Goal: Task Accomplishment & Management: Complete application form

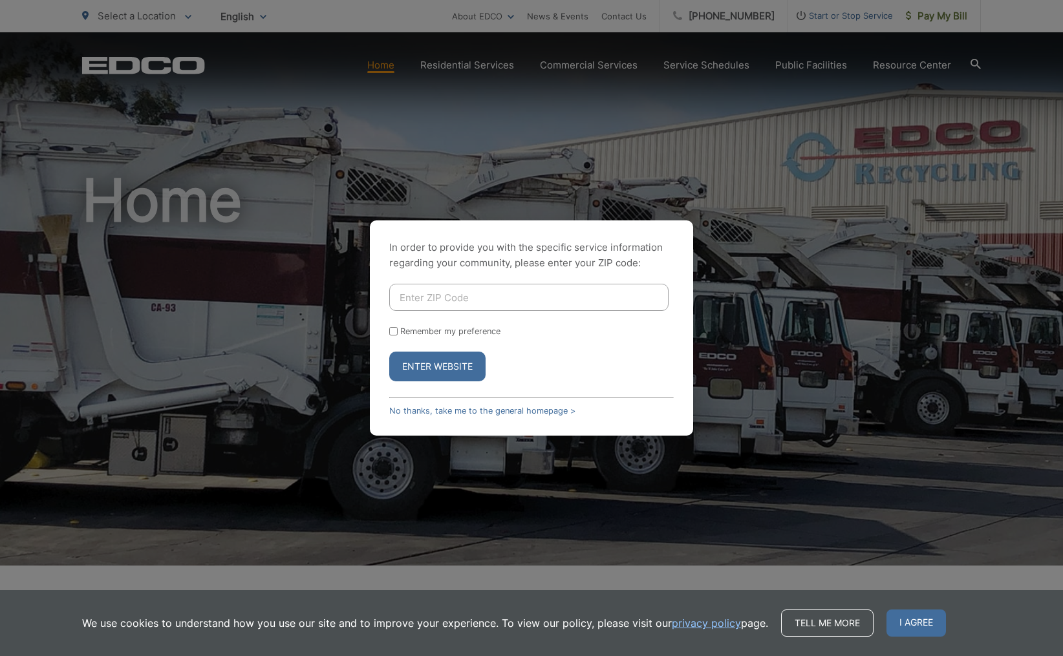
click at [922, 621] on span "I agree" at bounding box center [915, 623] width 59 height 27
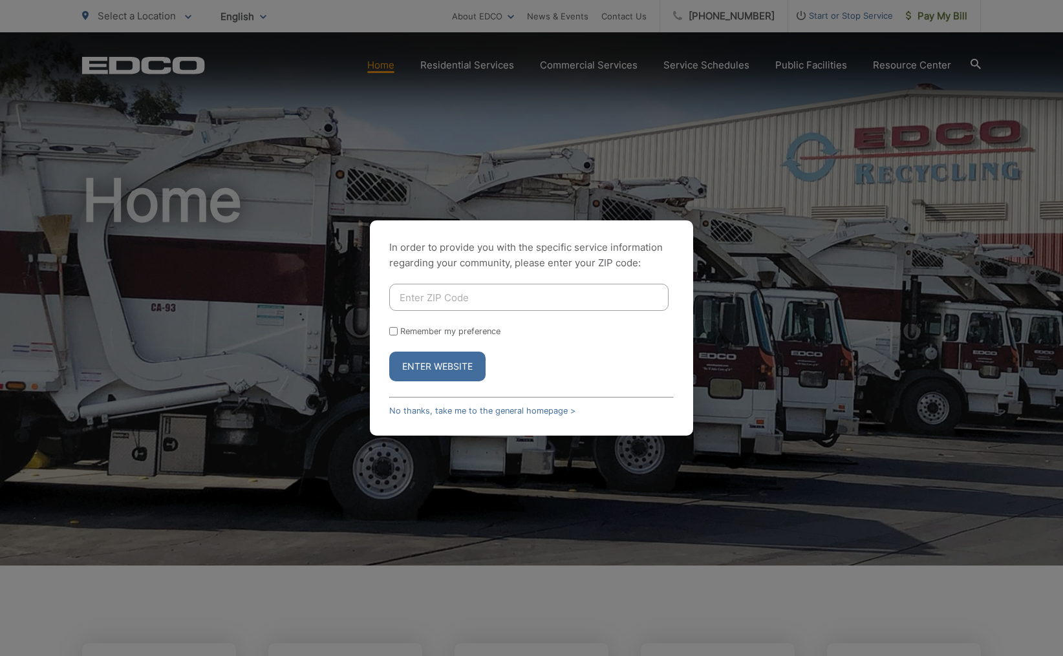
click at [422, 295] on input "Enter ZIP Code" at bounding box center [528, 297] width 279 height 27
type input "92007"
click at [451, 361] on button "Enter Website" at bounding box center [437, 367] width 96 height 30
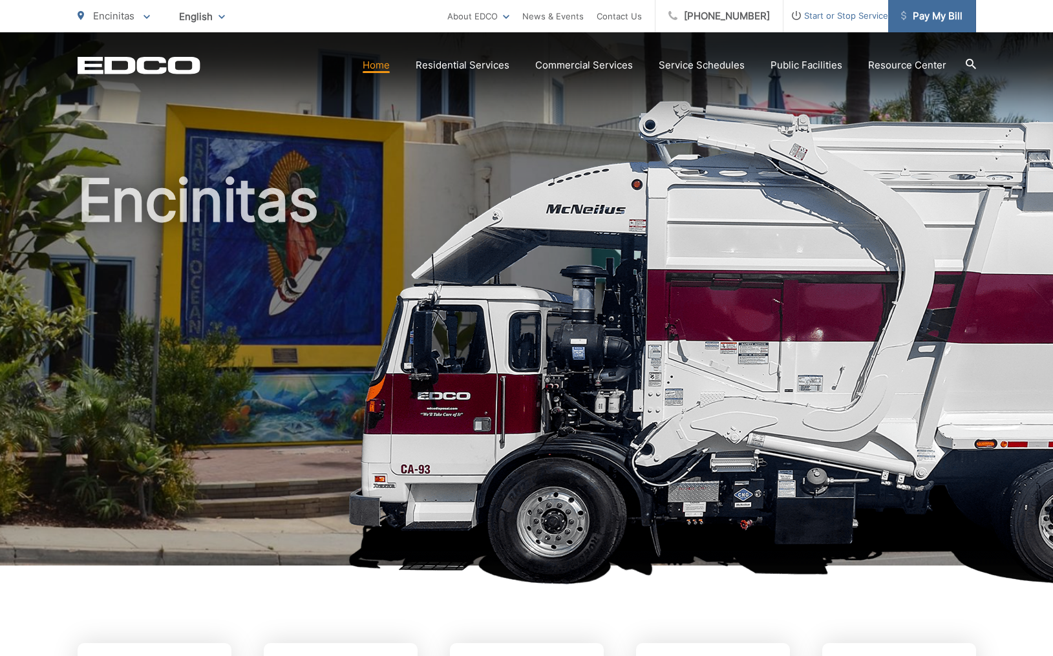
click at [913, 11] on span "Pay My Bill" at bounding box center [931, 16] width 61 height 16
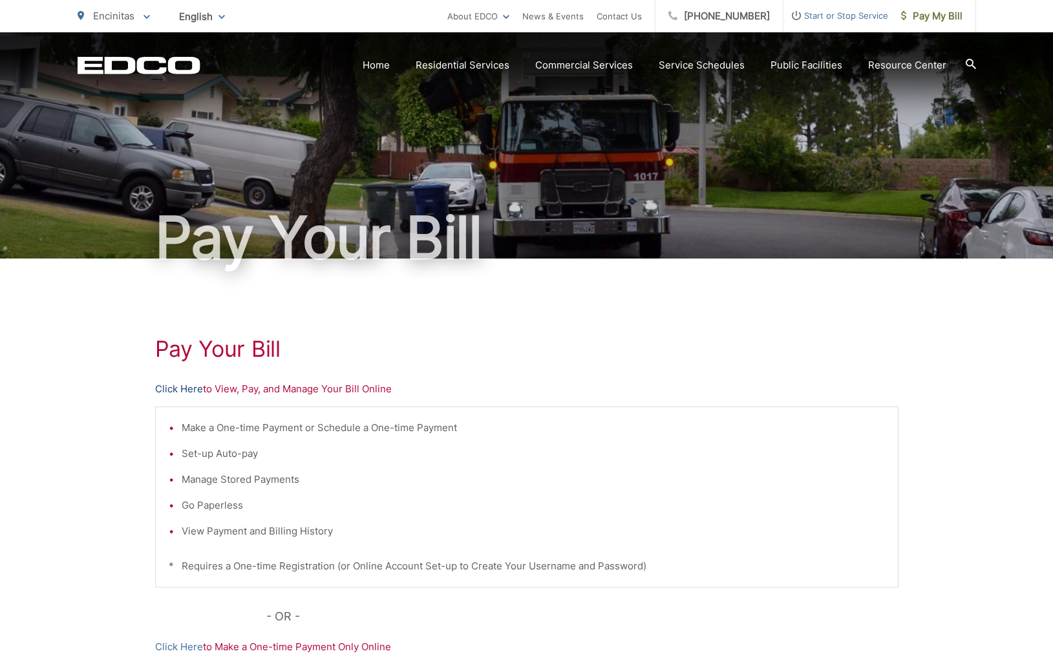
click at [193, 391] on link "Click Here" at bounding box center [179, 389] width 48 height 16
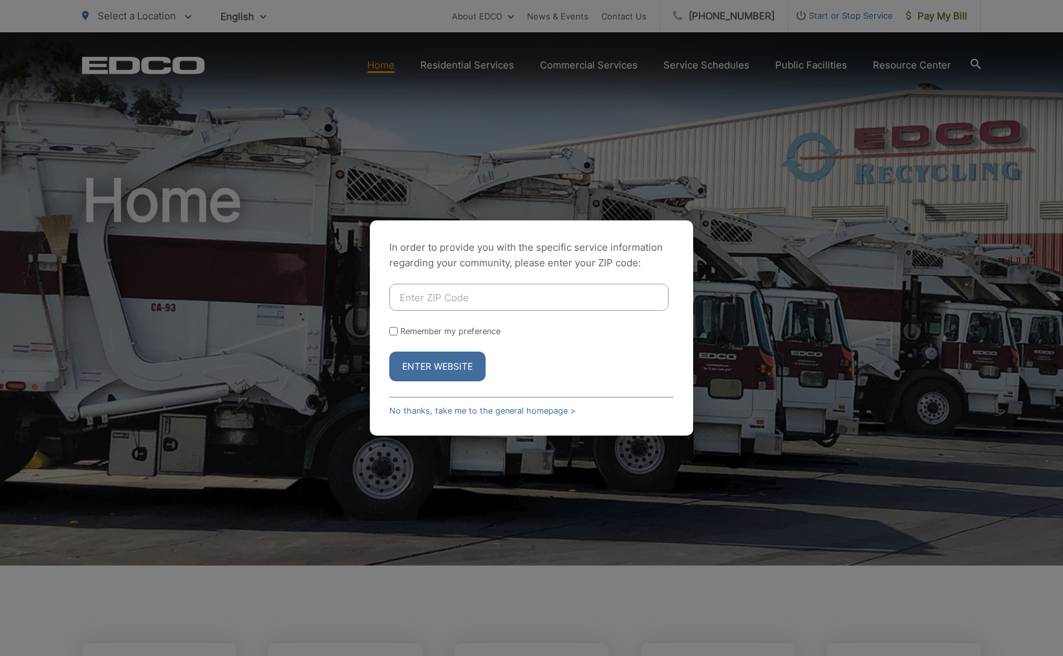
click at [422, 295] on input "Enter ZIP Code" at bounding box center [528, 297] width 279 height 27
type input "92103"
click at [425, 367] on button "Enter Website" at bounding box center [437, 367] width 96 height 30
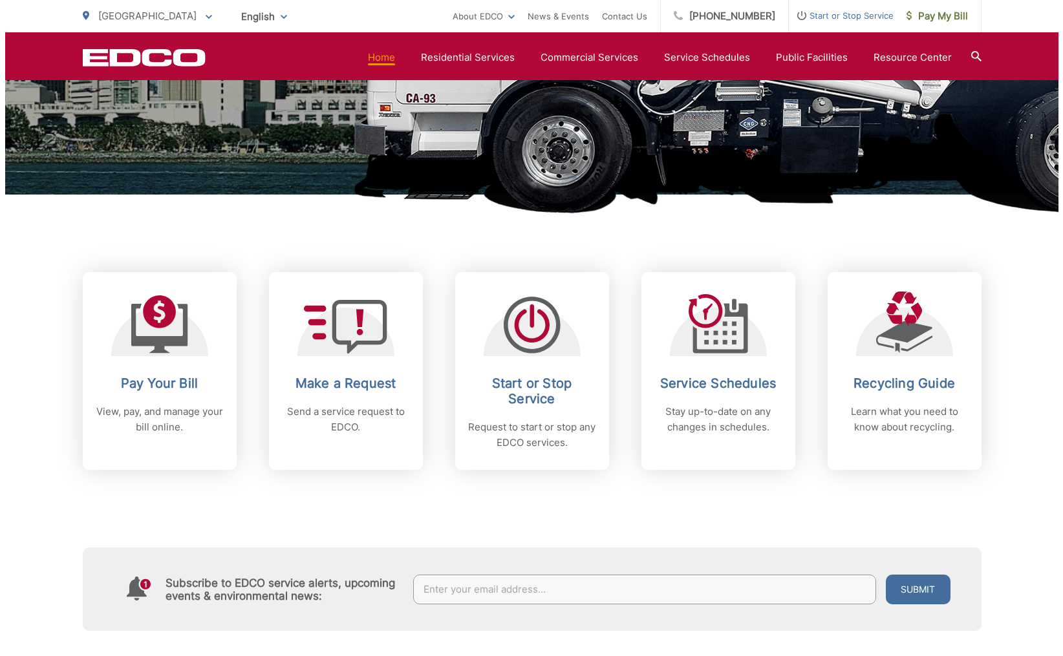
scroll to position [376, 0]
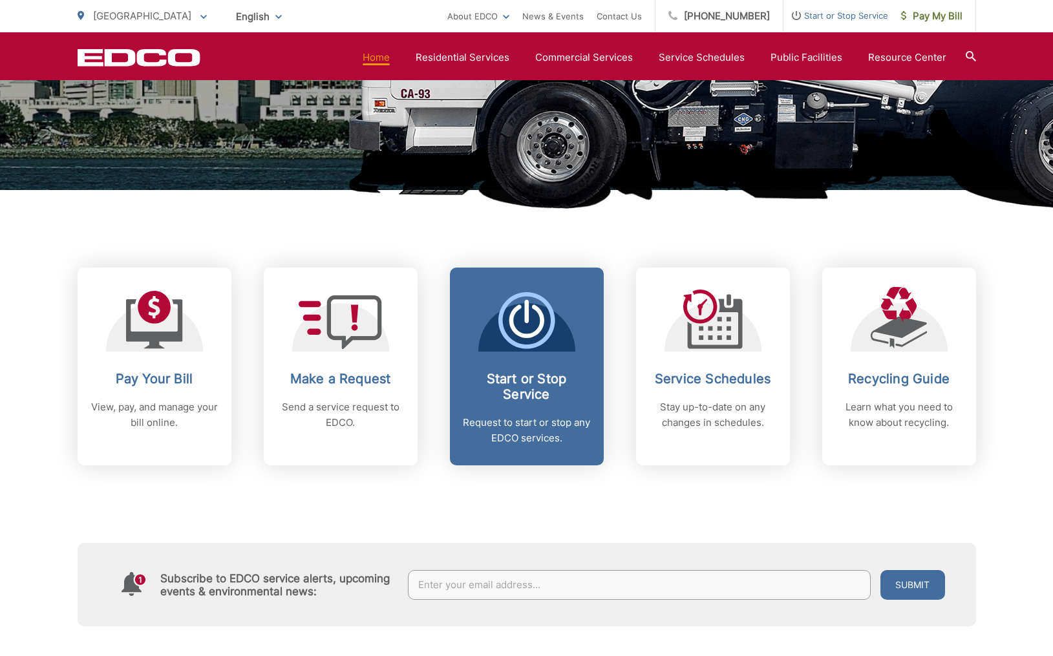
click at [529, 333] on icon at bounding box center [526, 320] width 57 height 57
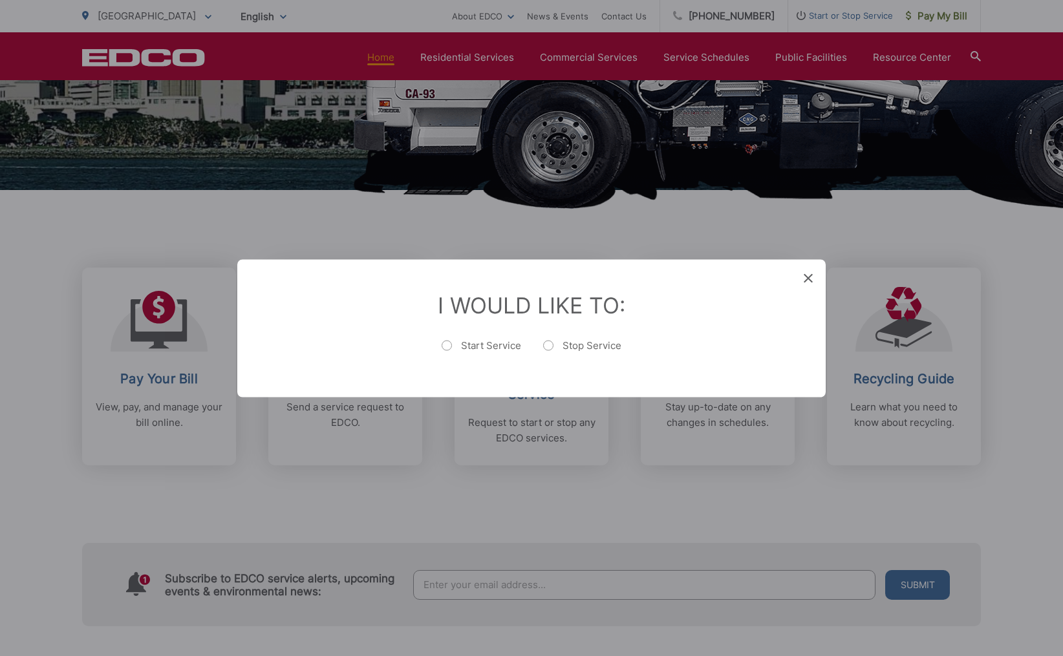
click at [449, 345] on label "Start Service" at bounding box center [482, 352] width 80 height 26
radio input "true"
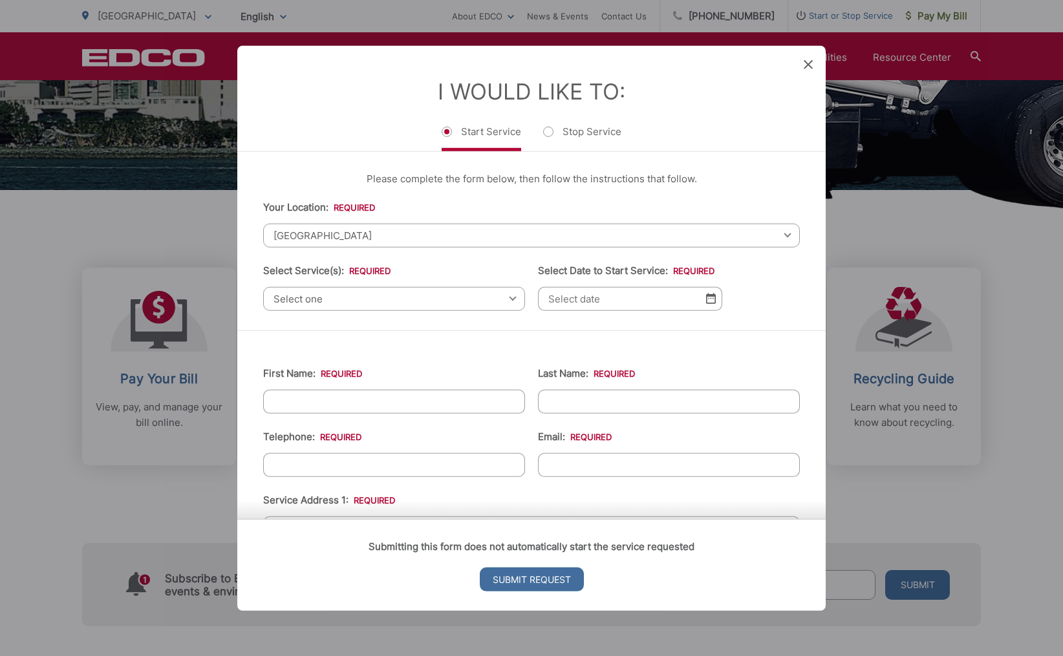
click at [341, 301] on span "Select one" at bounding box center [394, 298] width 262 height 24
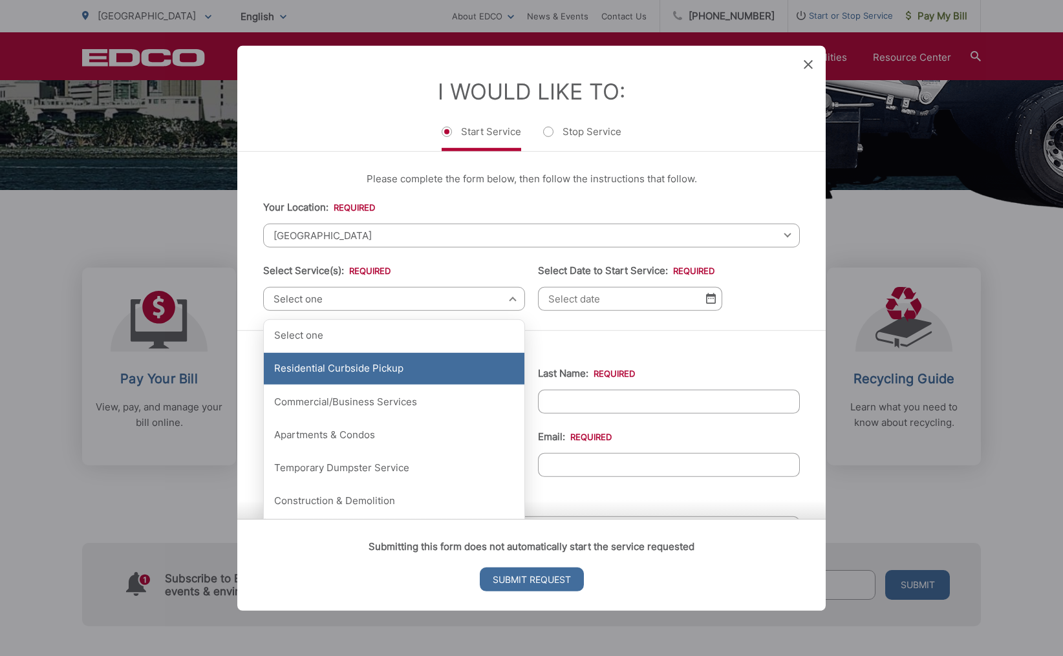
click at [372, 367] on div "Residential Curbside Pickup" at bounding box center [394, 368] width 261 height 32
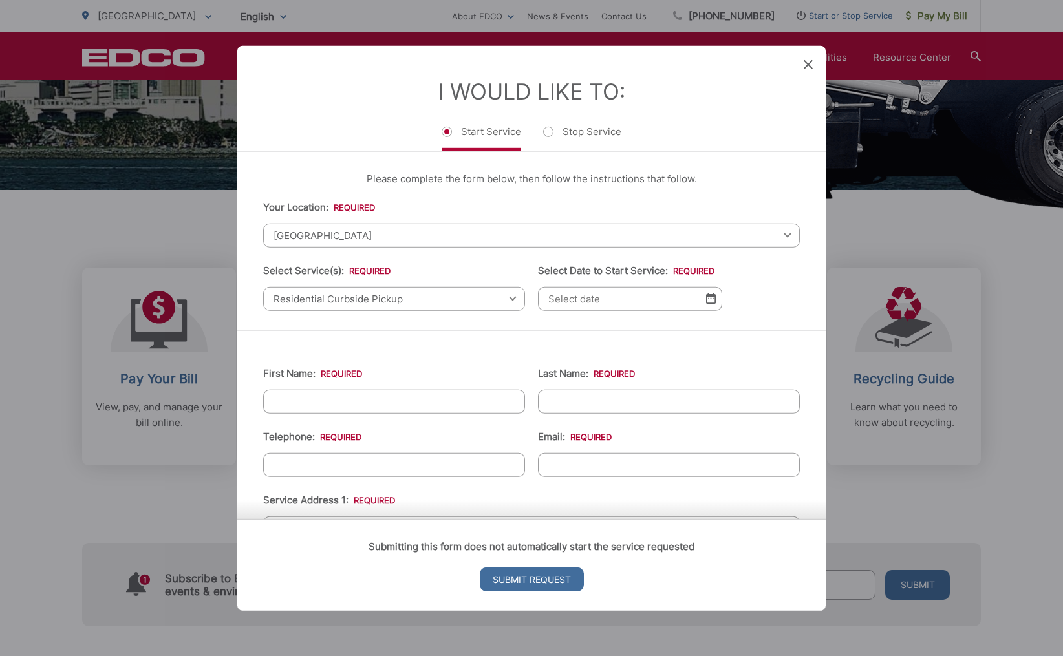
click at [706, 304] on img at bounding box center [711, 298] width 10 height 11
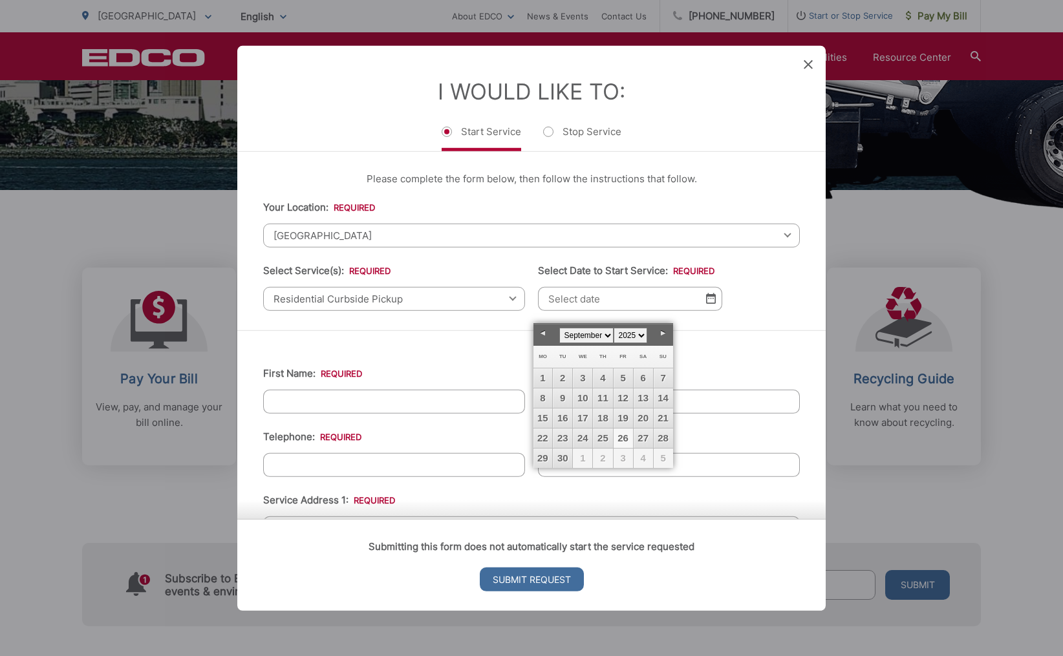
click at [663, 333] on link "Next" at bounding box center [663, 333] width 19 height 19
click at [648, 458] on span "1" at bounding box center [643, 458] width 19 height 19
click at [644, 458] on span "1" at bounding box center [643, 458] width 19 height 19
click at [665, 335] on link "Next" at bounding box center [663, 333] width 19 height 19
click at [645, 375] on link "1" at bounding box center [643, 377] width 19 height 19
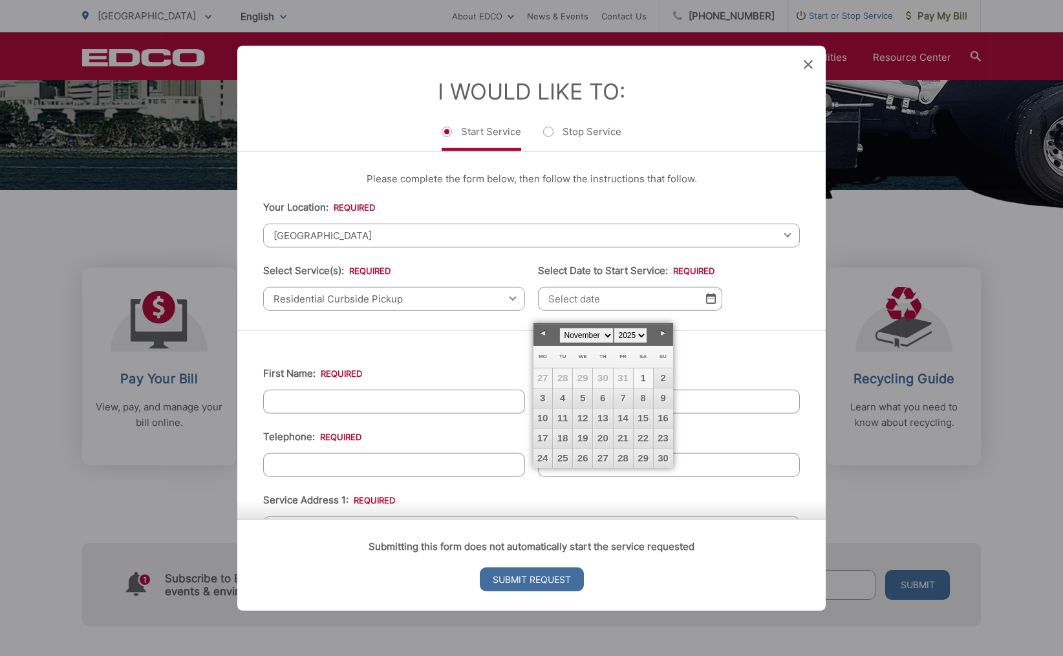
type input "11/01/2025"
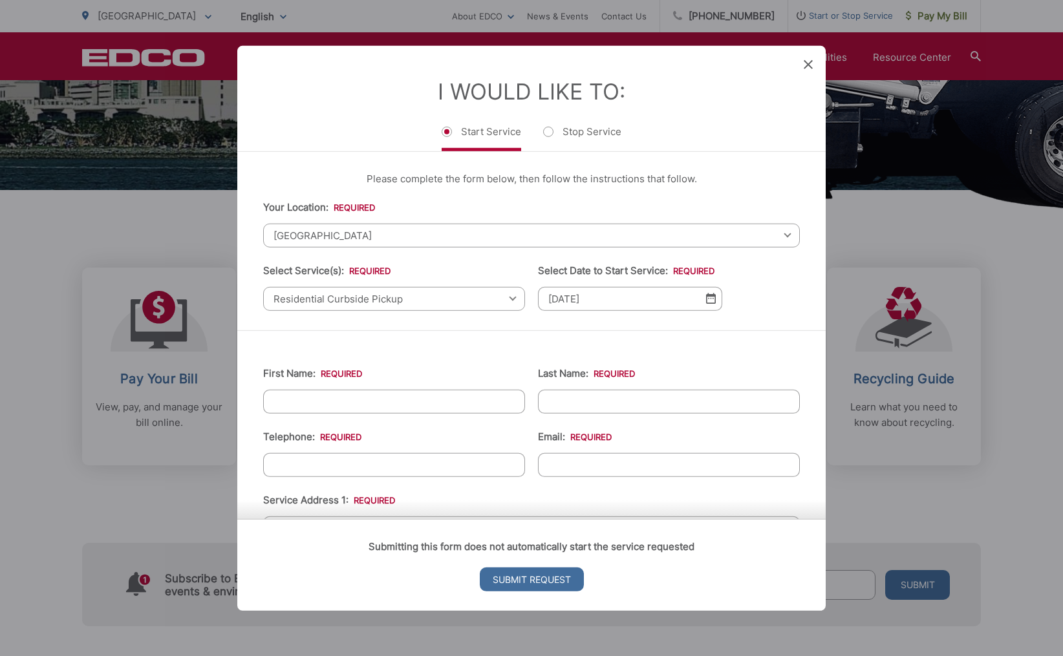
scroll to position [0, 0]
click at [506, 298] on div "Residential Curbside Pickup Select one Residential Curbside Pickup Commercial/B…" at bounding box center [394, 298] width 262 height 24
click at [507, 299] on div "Residential Curbside Pickup Select one Residential Curbside Pickup Commercial/B…" at bounding box center [394, 298] width 262 height 24
click at [504, 412] on input "First Name: *" at bounding box center [394, 401] width 262 height 24
type input "Denise"
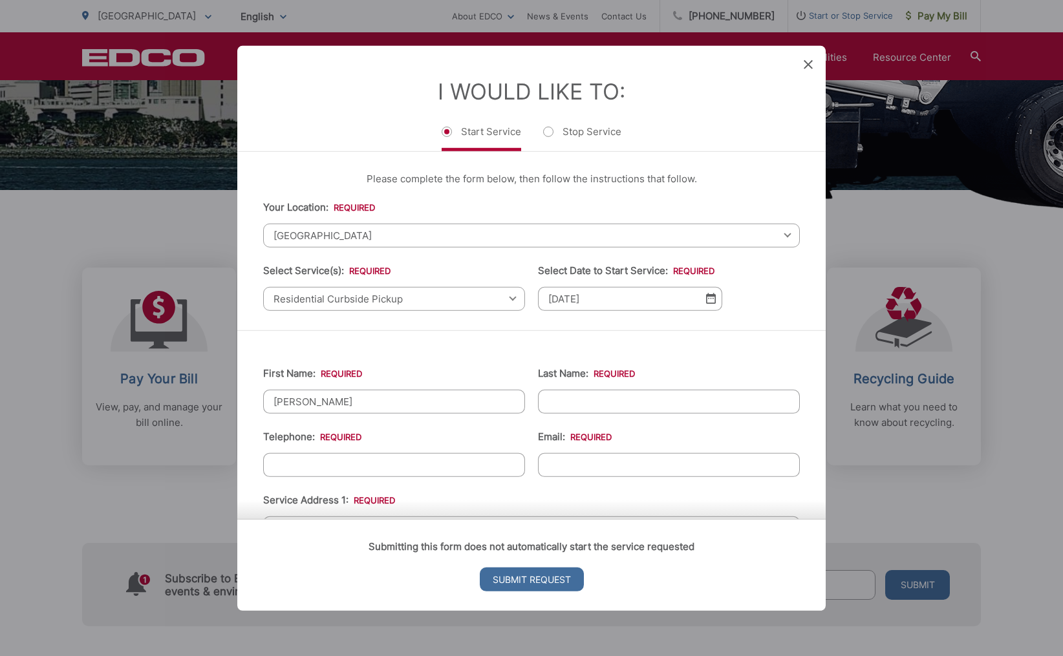
type input "Paccione"
type input "paccione7@gmail.com"
type input "1702 Westminster Drive"
type input "Cardiff By The Sea"
type input "92007"
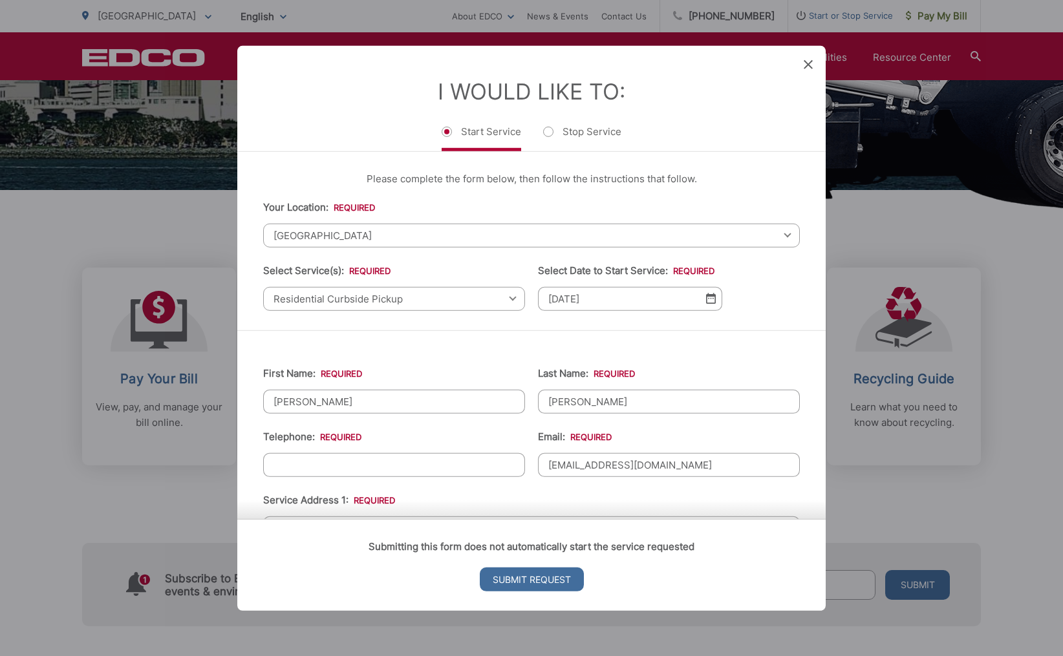
type input "1702 Westminster Drive"
type input "Cardiff By The Sea"
type input "92007"
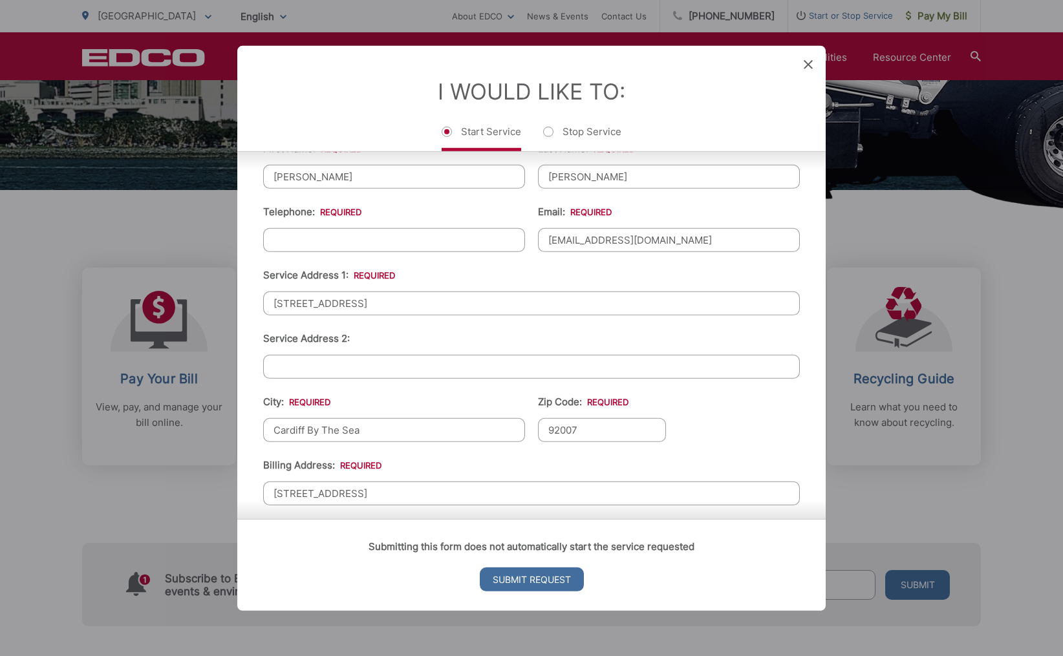
scroll to position [226, 0]
drag, startPoint x: 389, startPoint y: 313, endPoint x: 234, endPoint y: 311, distance: 154.5
type input "418 W. Walnut Ave."
drag, startPoint x: 363, startPoint y: 442, endPoint x: 215, endPoint y: 437, distance: 147.5
type input "[GEOGRAPHIC_DATA]"
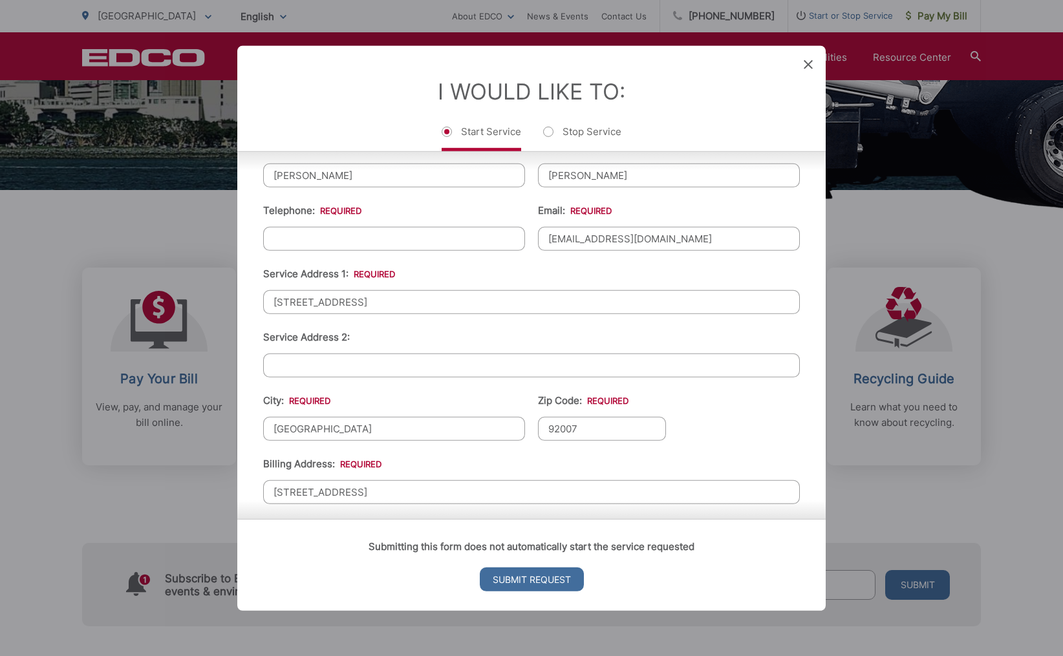
drag, startPoint x: 573, startPoint y: 439, endPoint x: 553, endPoint y: 439, distance: 20.0
click at [553, 439] on input "92007" at bounding box center [602, 428] width 128 height 24
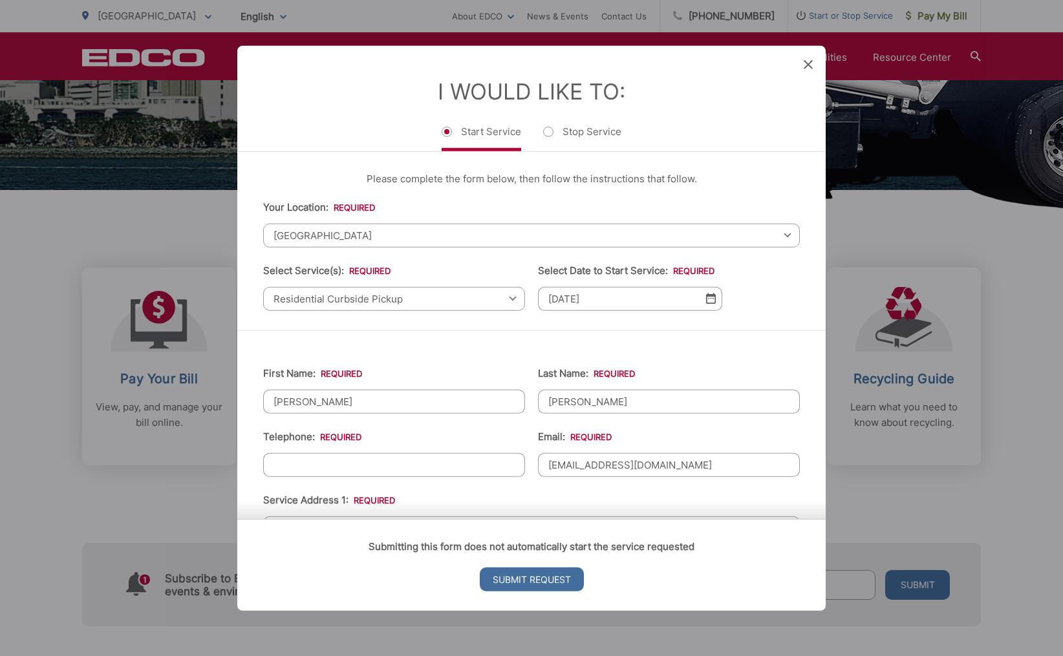
scroll to position [0, 0]
type input "92103"
click at [508, 298] on div "Residential Curbside Pickup Select one Residential Curbside Pickup Commercial/B…" at bounding box center [394, 298] width 262 height 24
click at [507, 297] on div "Residential Curbside Pickup Select one Residential Curbside Pickup Commercial/B…" at bounding box center [394, 298] width 262 height 24
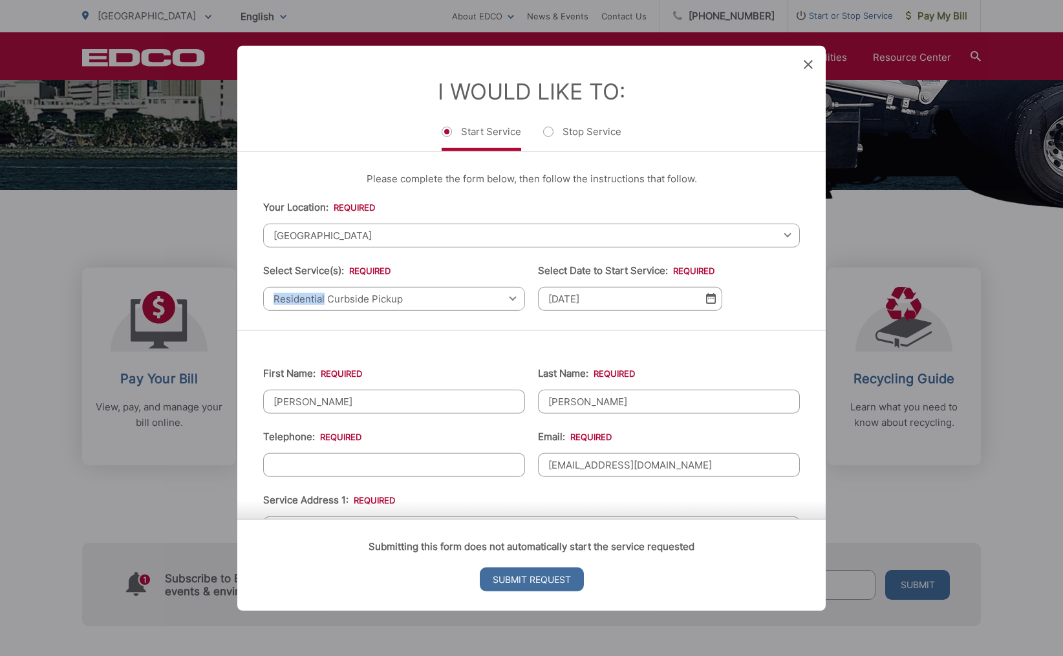
click at [507, 297] on div "Residential Curbside Pickup Select one Residential Curbside Pickup Commercial/B…" at bounding box center [394, 298] width 262 height 24
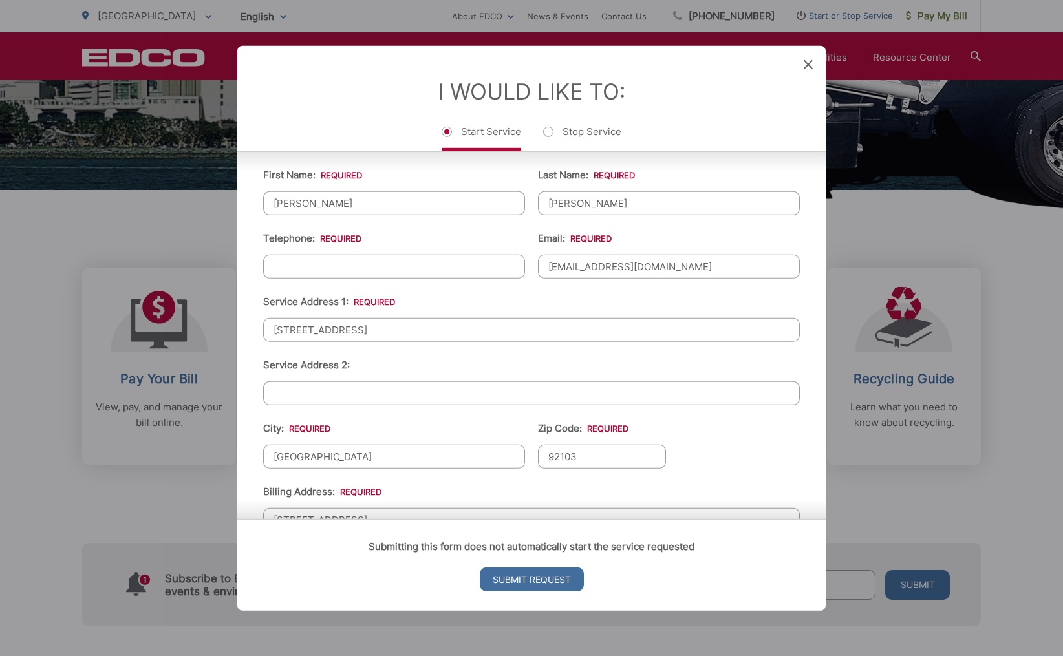
scroll to position [204, 0]
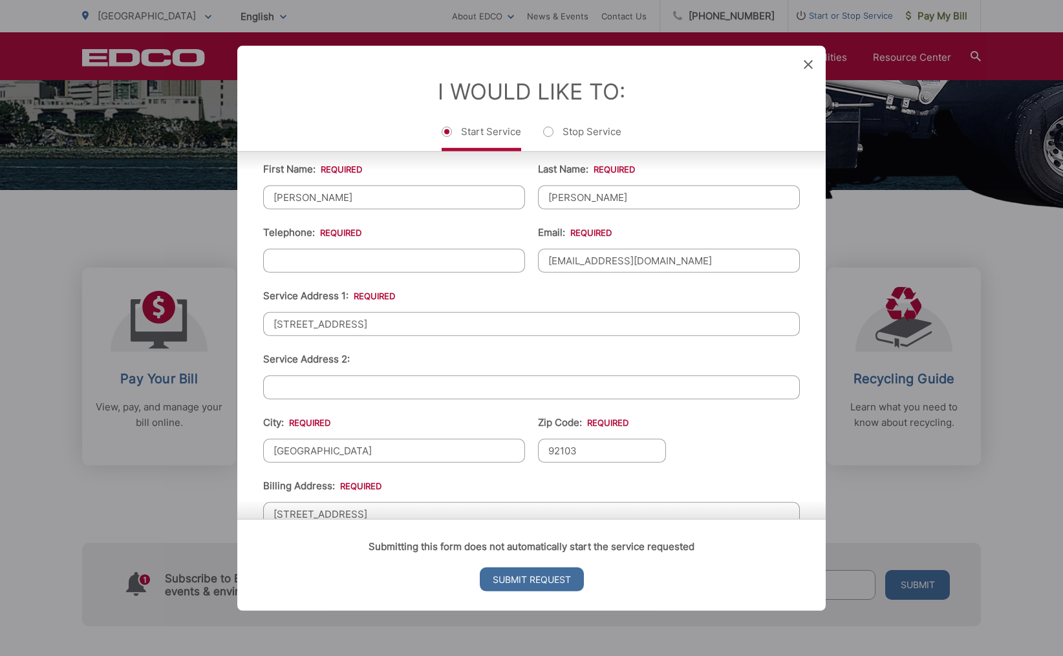
type input "(___) ___-____"
click at [503, 270] on input "(___) ___-____" at bounding box center [394, 260] width 262 height 24
type input "(619) 261-5835"
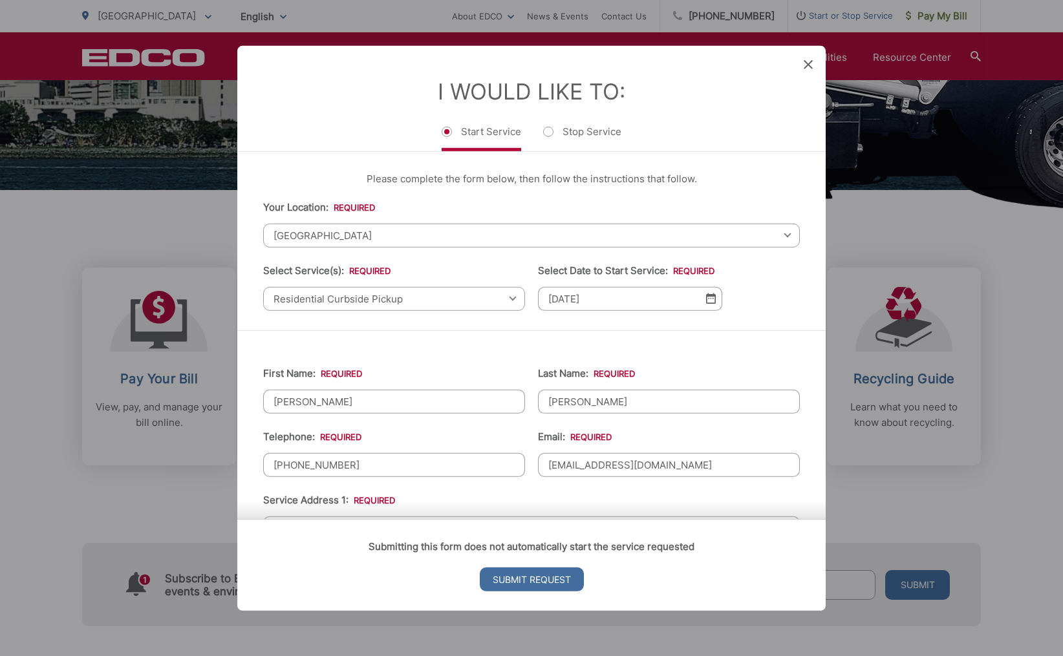
scroll to position [0, 0]
click at [504, 301] on span "Residential Curbside Pickup" at bounding box center [394, 298] width 262 height 24
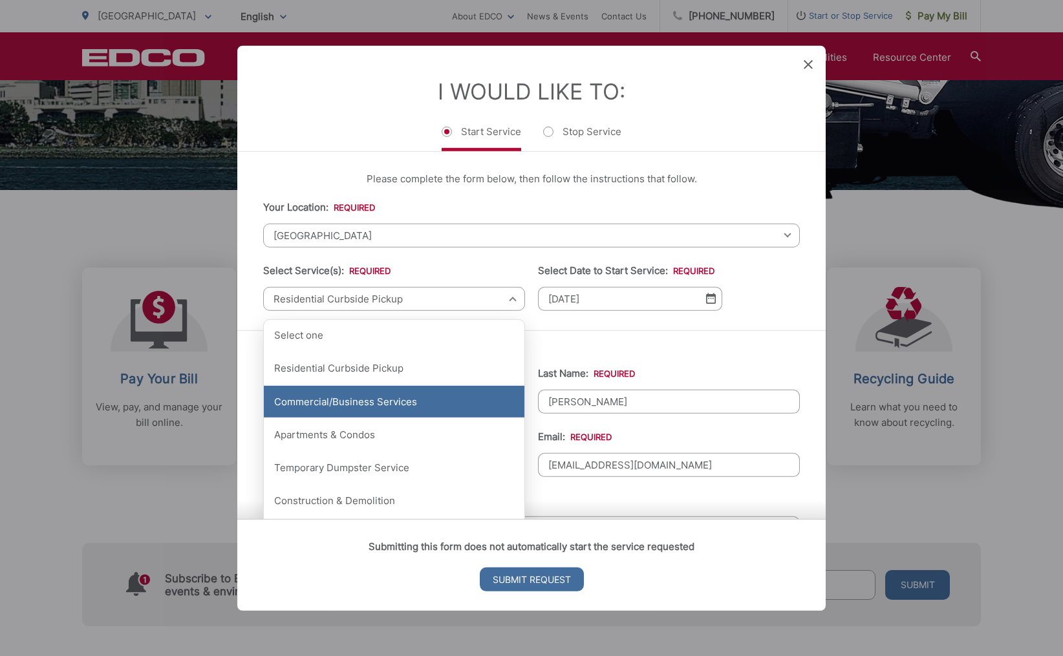
click at [417, 398] on div "Commercial/Business Services" at bounding box center [394, 402] width 261 height 32
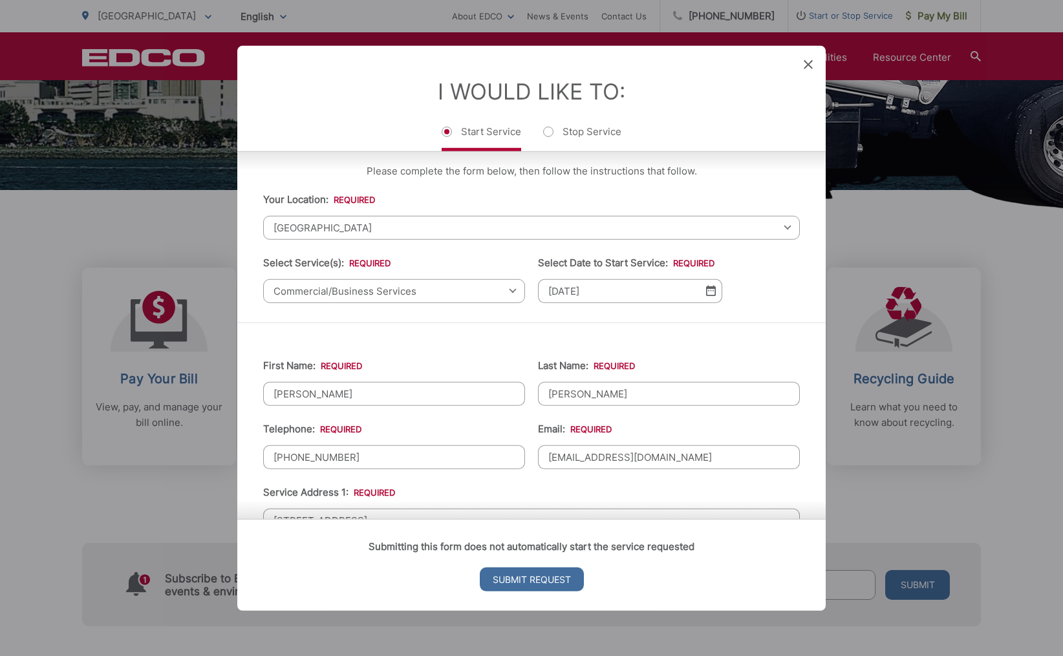
scroll to position [9, 0]
click at [706, 295] on img at bounding box center [711, 289] width 10 height 11
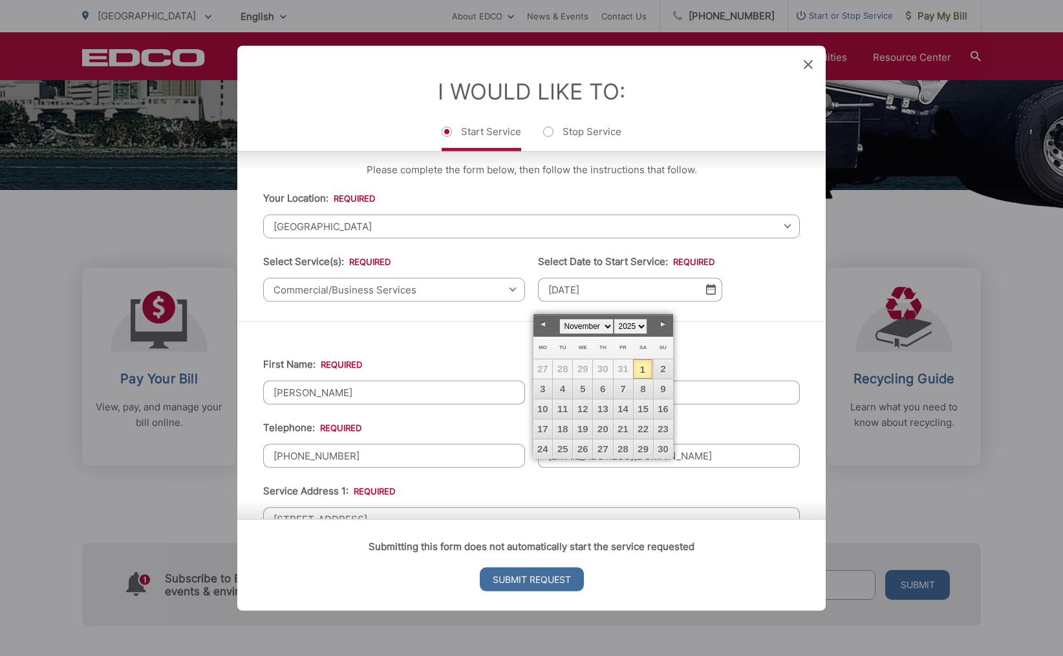
click at [542, 325] on link "Prev" at bounding box center [542, 324] width 19 height 19
click at [585, 407] on link "15" at bounding box center [582, 409] width 19 height 19
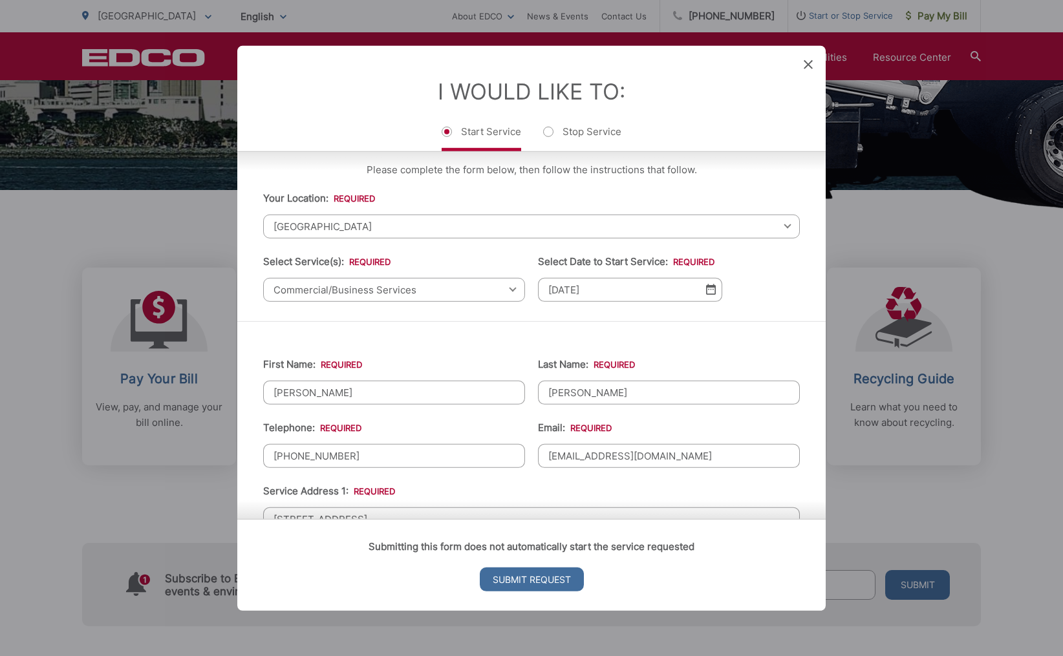
click at [708, 295] on img at bounding box center [711, 289] width 10 height 11
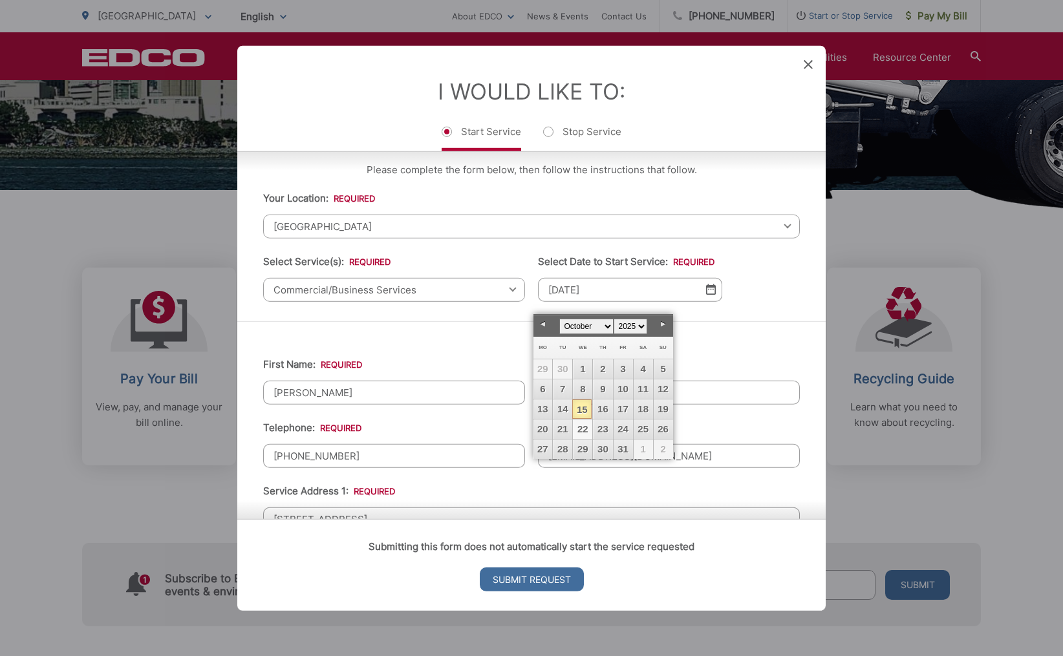
click at [586, 427] on link "22" at bounding box center [582, 429] width 19 height 19
type input "10/22/2025"
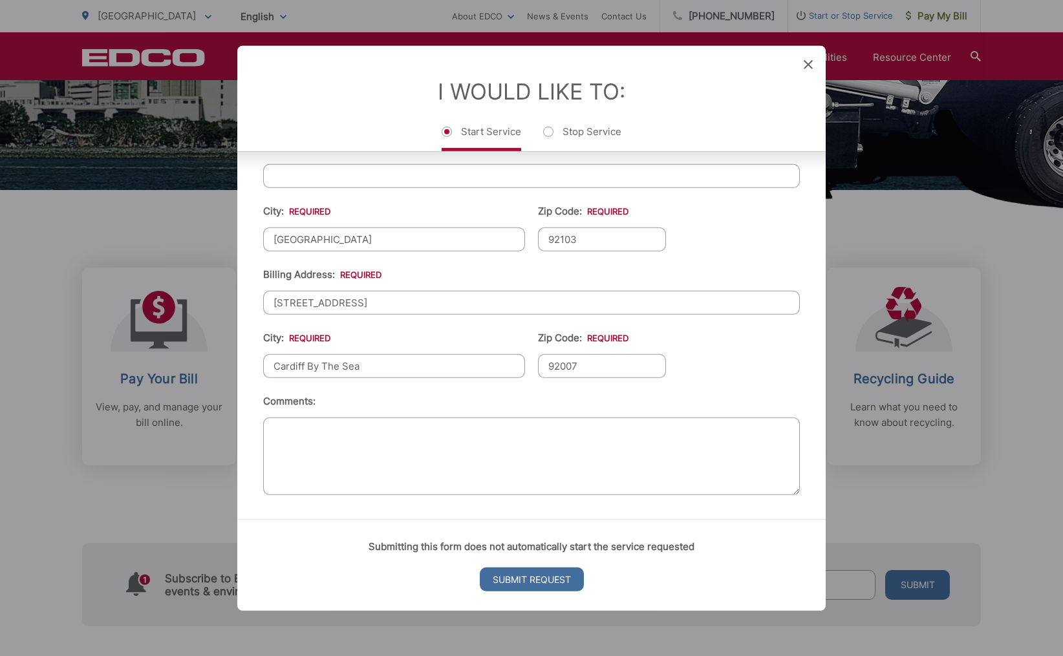
scroll to position [425, 0]
click at [273, 434] on textarea "Comments:" at bounding box center [531, 456] width 537 height 78
type textarea "P"
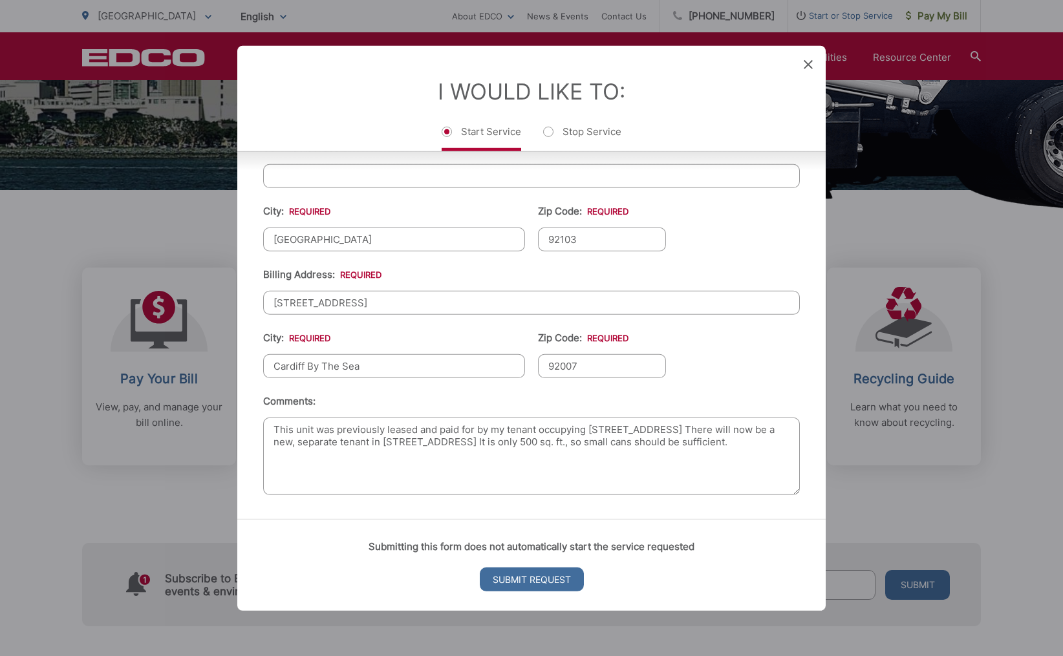
click at [649, 432] on textarea "This unit was previously leased and paid for by my tenant occupying 420 Walnut …" at bounding box center [531, 456] width 537 height 78
click at [433, 442] on textarea "This unit was previously leased and paid for by my tenant occupying 420 Walnut …" at bounding box center [531, 456] width 537 height 78
click at [366, 456] on textarea "This unit was previously leased and paid for by my tenant occupying 420 Walnut …" at bounding box center [531, 456] width 537 height 78
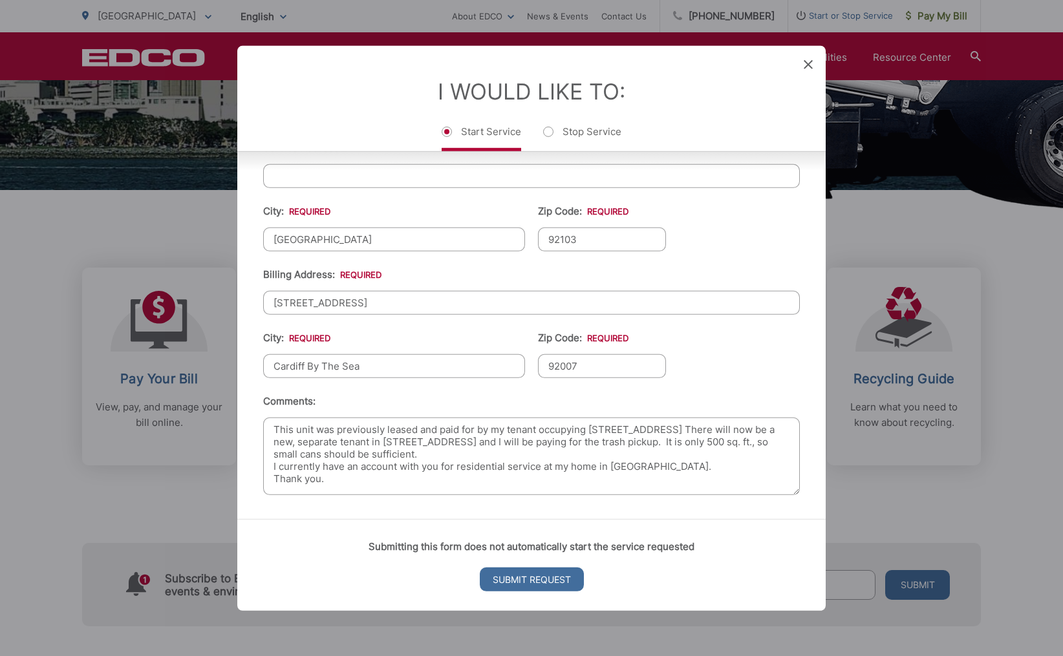
click at [665, 430] on textarea "This unit was previously leased and paid for by my tenant occupying 420 Walnut …" at bounding box center [531, 456] width 537 height 78
click at [630, 444] on textarea "This unit was previously leased and paid for by my tenant occupying 420 Walnut …" at bounding box center [531, 456] width 537 height 78
click at [662, 443] on textarea "This unit was previously leased and paid for by my tenant occupying 420 Walnut …" at bounding box center [531, 456] width 537 height 78
click at [591, 455] on textarea "This unit was previously leased and paid for by my tenant occupying 420 Walnut …" at bounding box center [531, 456] width 537 height 78
click at [433, 456] on textarea "This unit was previously leased and paid for by my tenant occupying 420 Walnut …" at bounding box center [531, 456] width 537 height 78
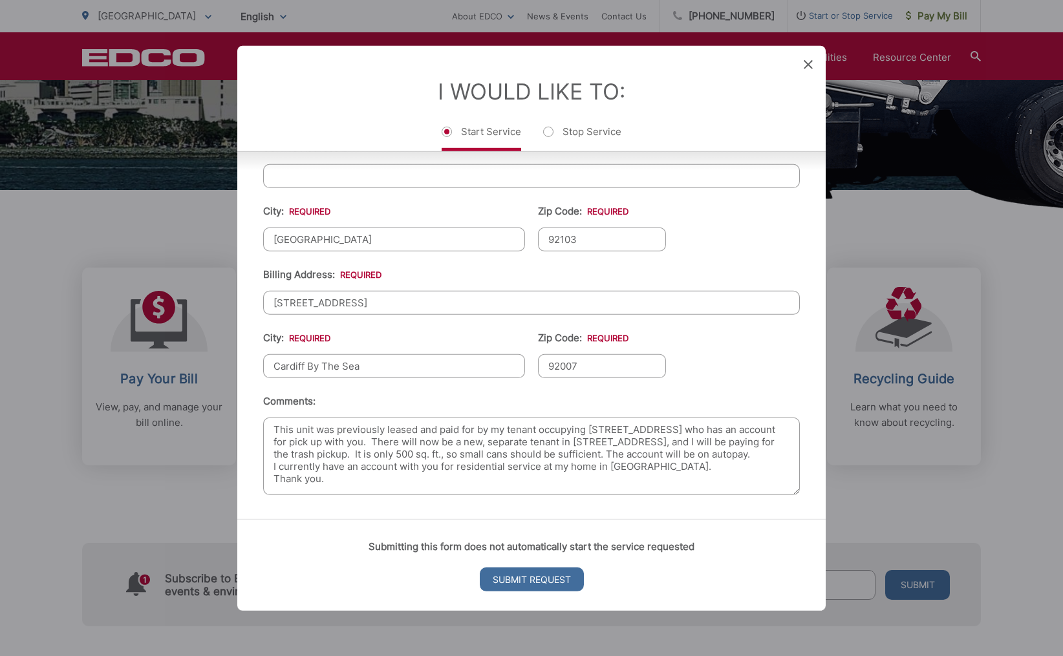
click at [439, 430] on textarea "This unit was previously leased and paid for by my tenant occupying 420 Walnut …" at bounding box center [531, 456] width 537 height 78
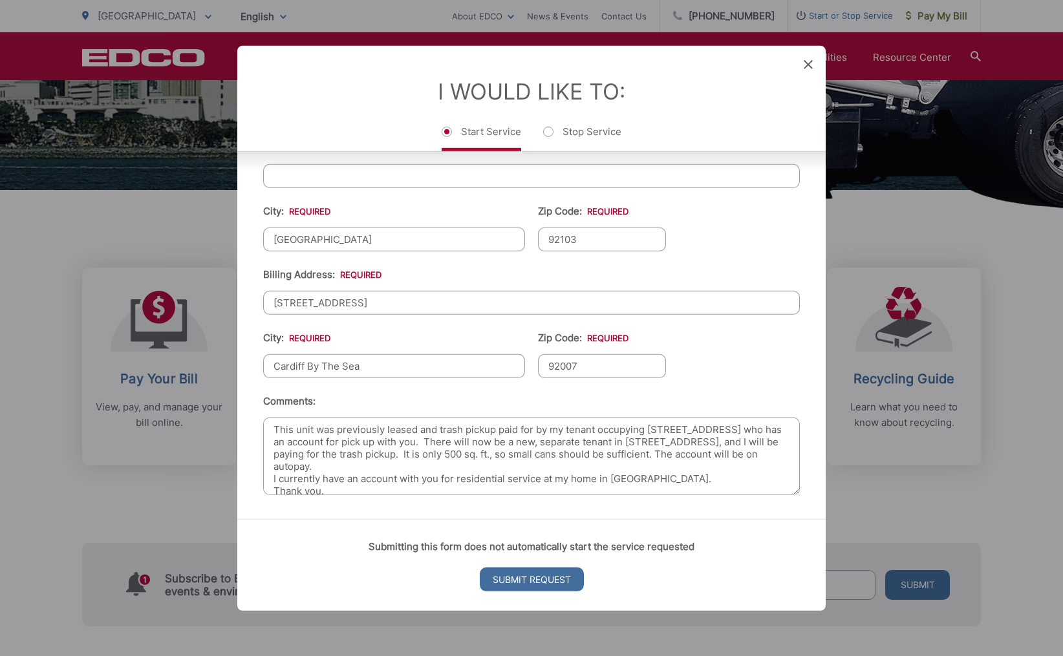
drag, startPoint x: 363, startPoint y: 442, endPoint x: 314, endPoint y: 440, distance: 49.2
click at [314, 440] on textarea "This unit was previously leased and trash pickup paid for by my tenant occupyin…" at bounding box center [531, 456] width 537 height 78
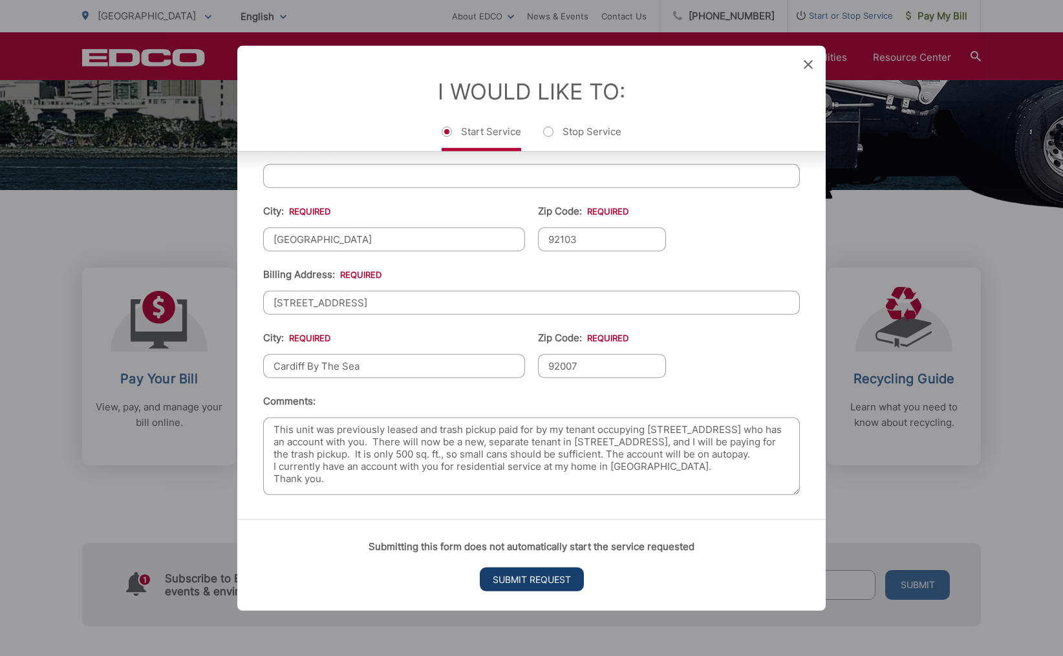
type textarea "This unit was previously leased and trash pickup paid for by my tenant occupyin…"
click at [515, 577] on input "Submit Request" at bounding box center [532, 580] width 104 height 24
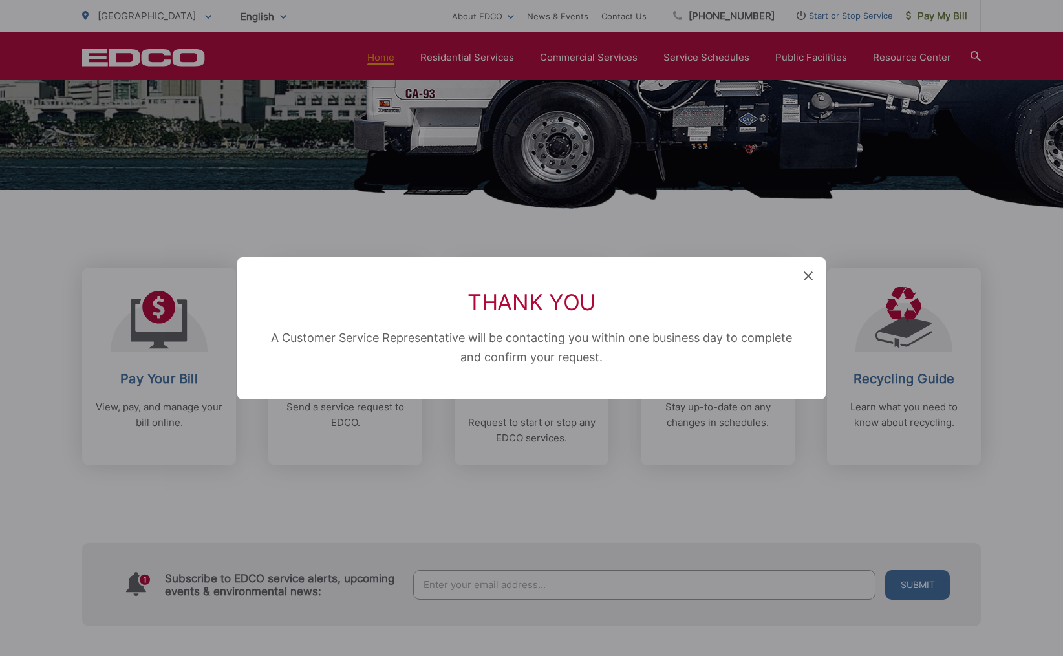
scroll to position [568, 0]
